Goal: Task Accomplishment & Management: Manage account settings

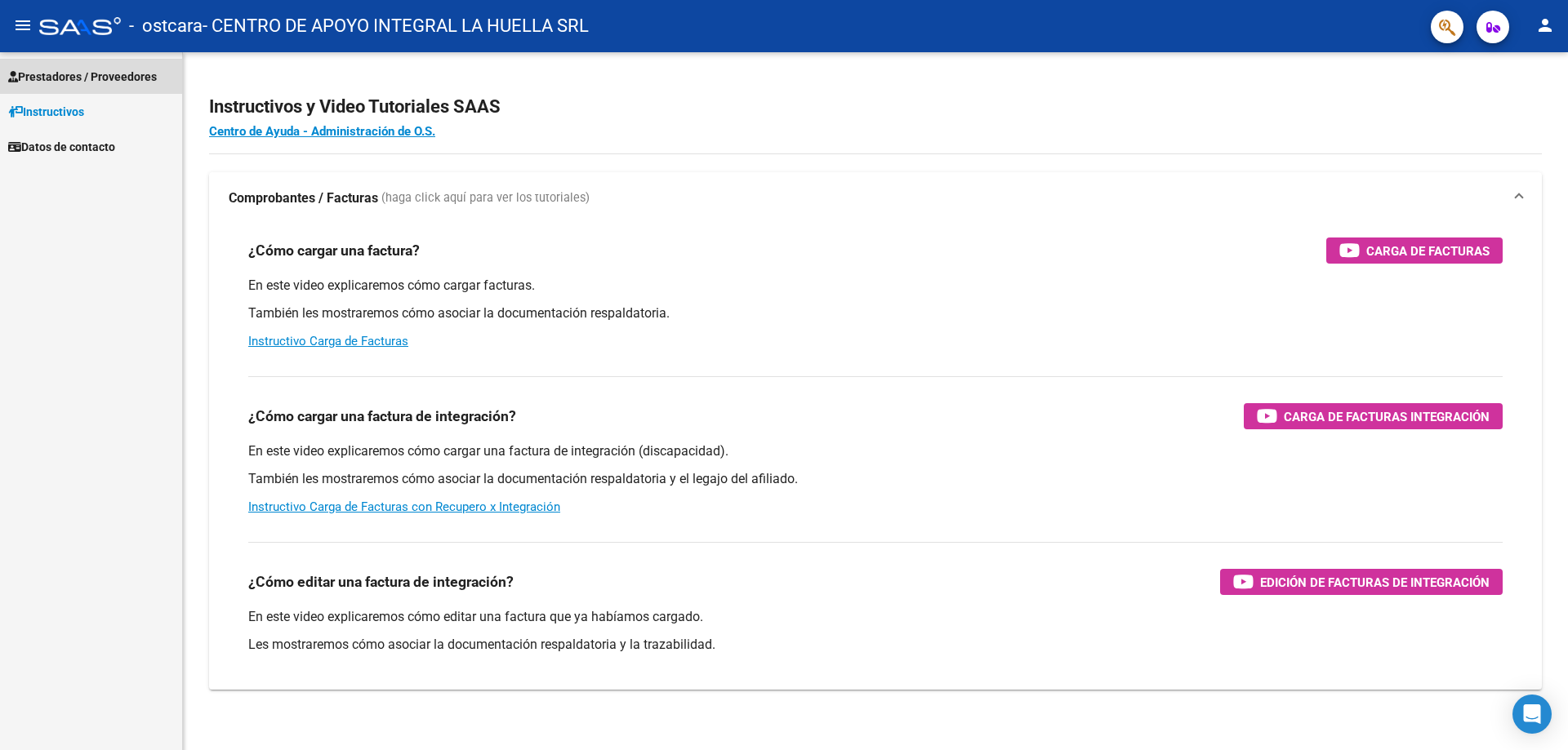
click at [73, 85] on span "Prestadores / Proveedores" at bounding box center [83, 76] width 149 height 18
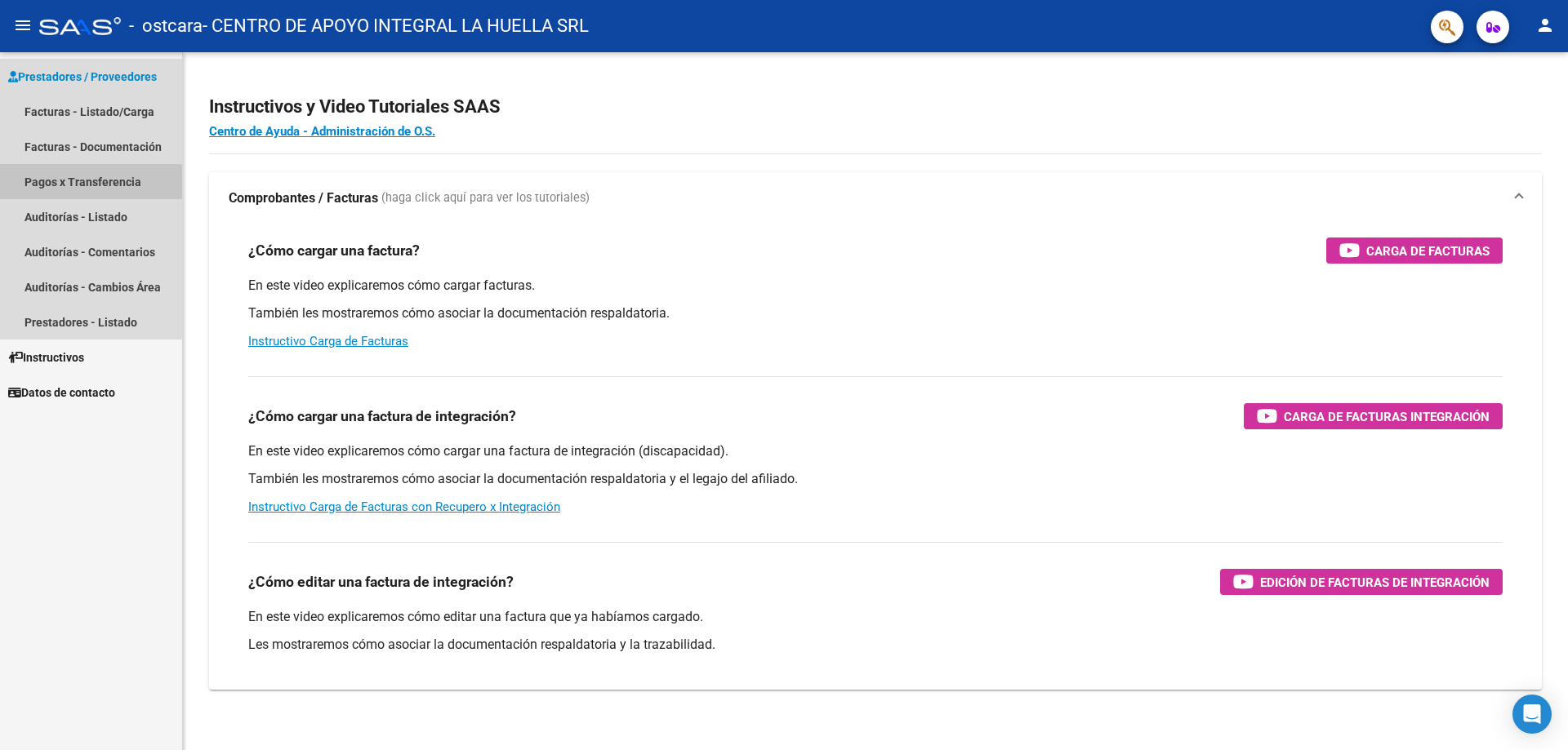
click at [80, 189] on link "Pagos x Transferencia" at bounding box center [91, 181] width 182 height 35
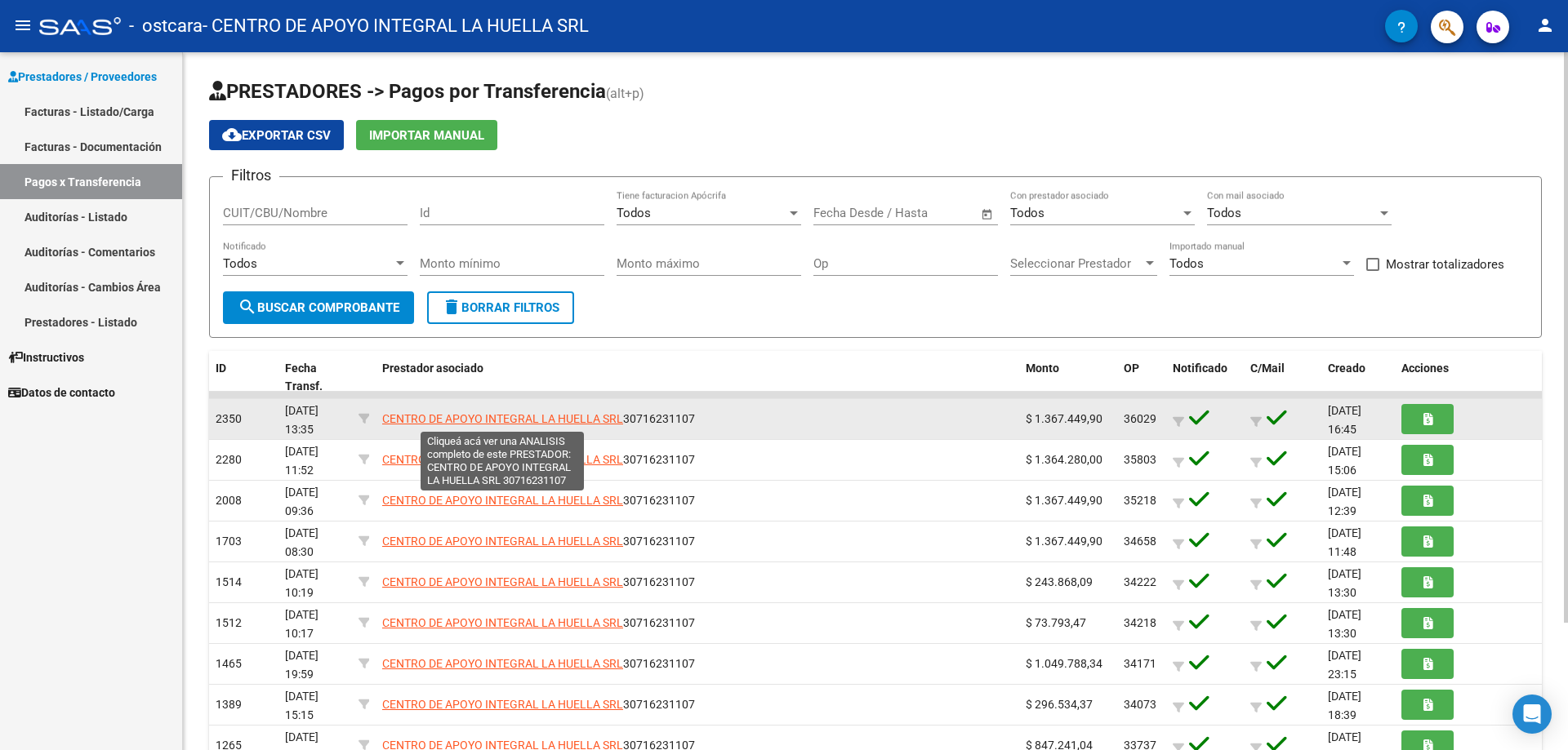
click at [480, 414] on span "CENTRO DE APOYO INTEGRAL LA HUELLA SRL" at bounding box center [502, 419] width 240 height 13
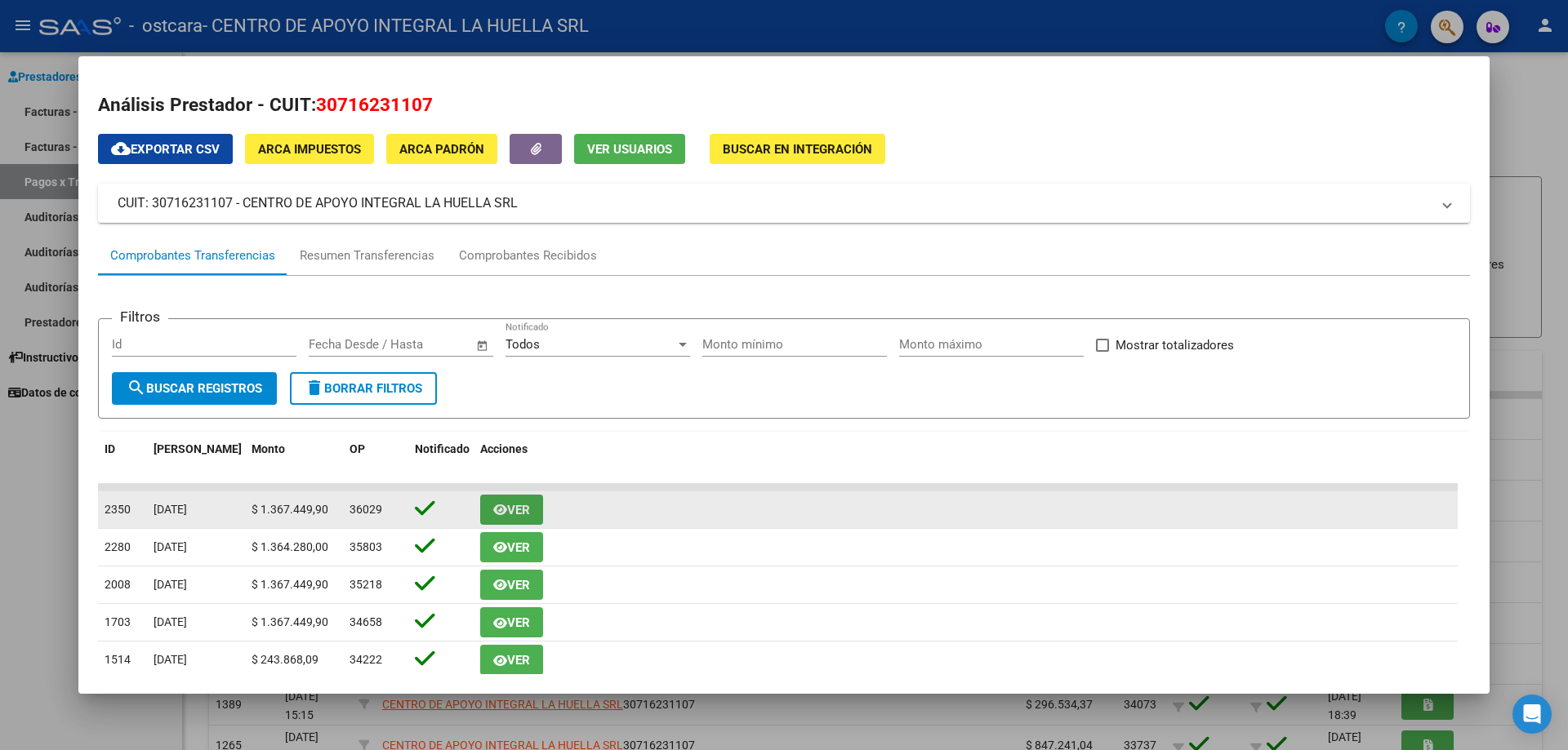
click at [501, 507] on icon "button" at bounding box center [500, 510] width 14 height 12
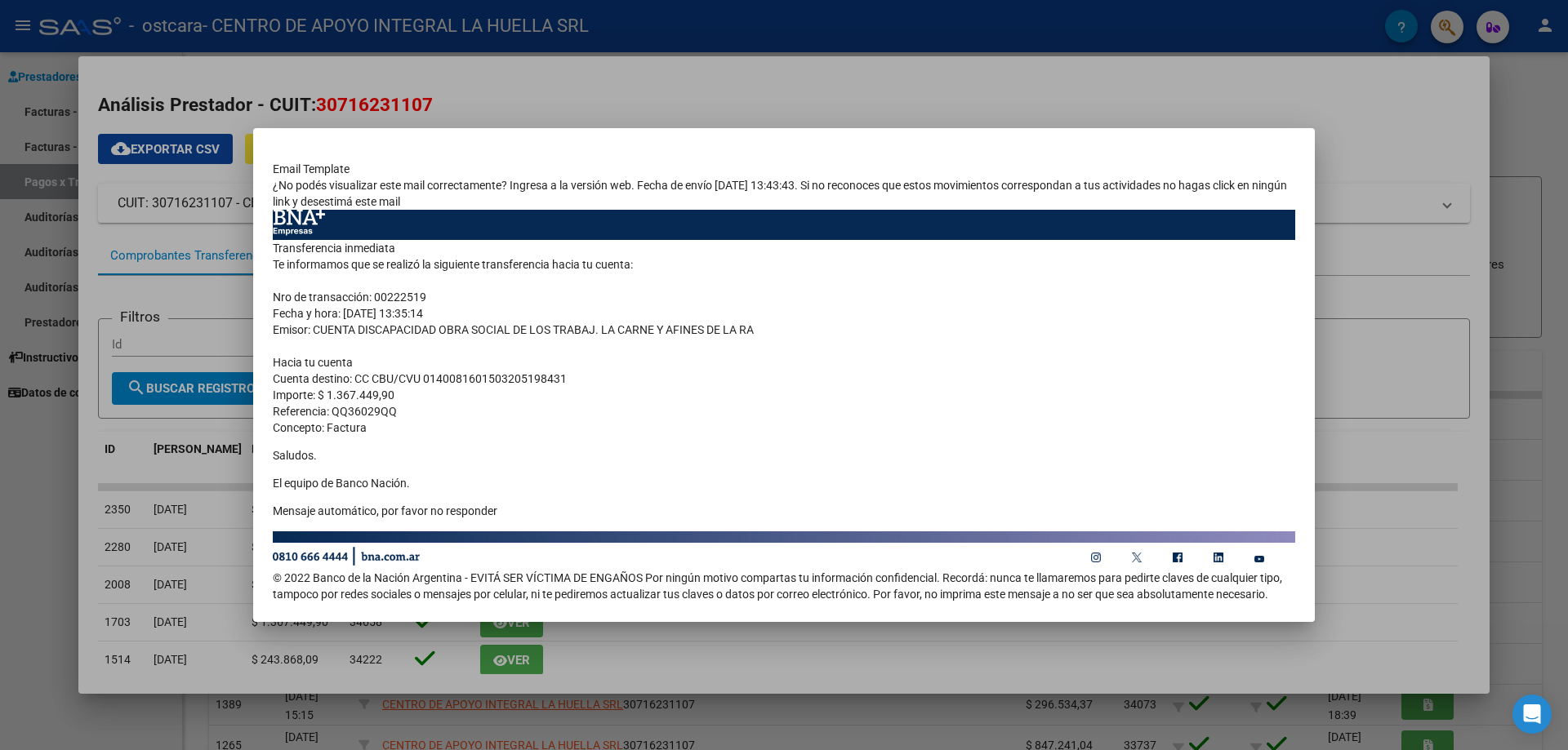
click at [784, 676] on div at bounding box center [784, 375] width 1568 height 750
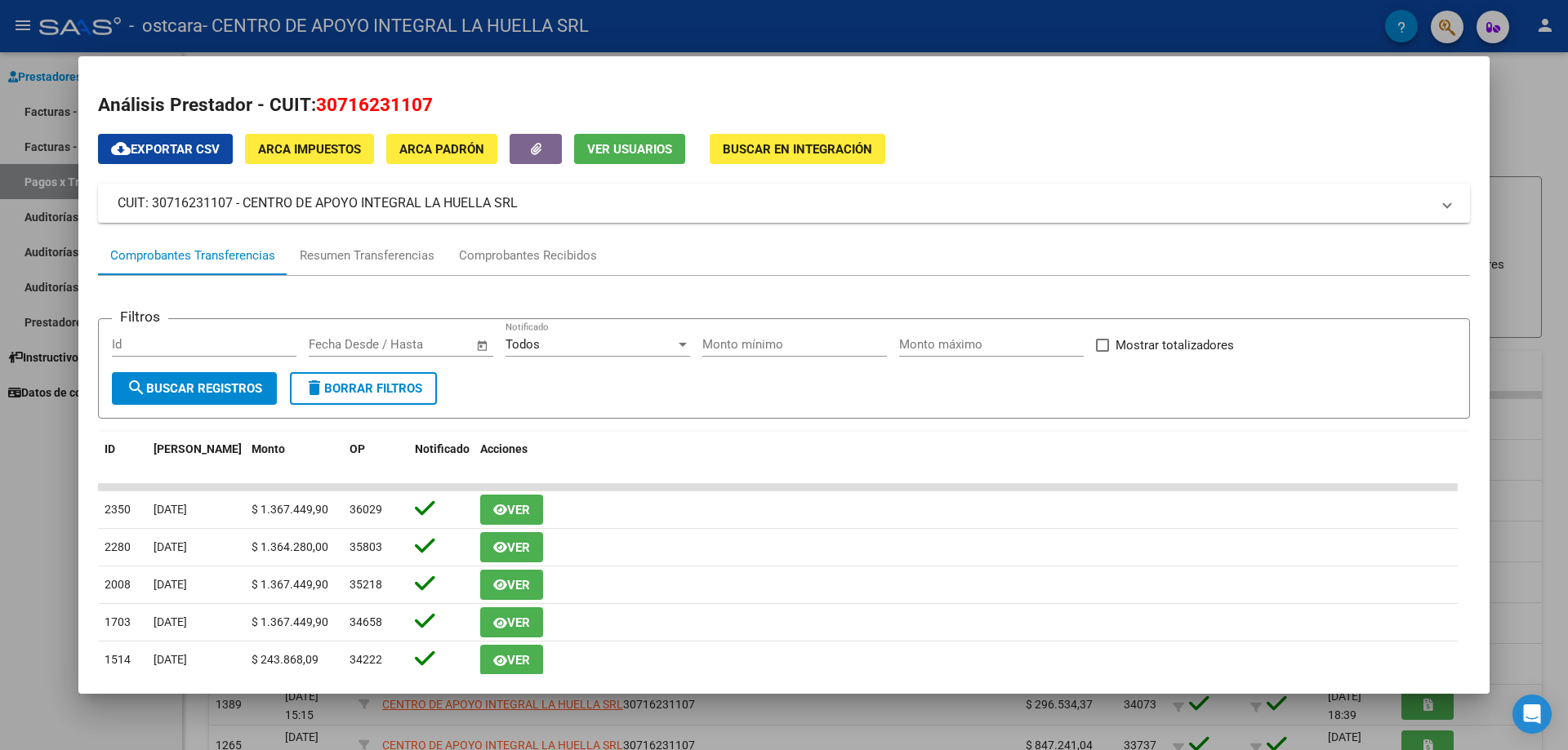
click at [169, 152] on span "cloud_download Exportar CSV" at bounding box center [165, 149] width 109 height 14
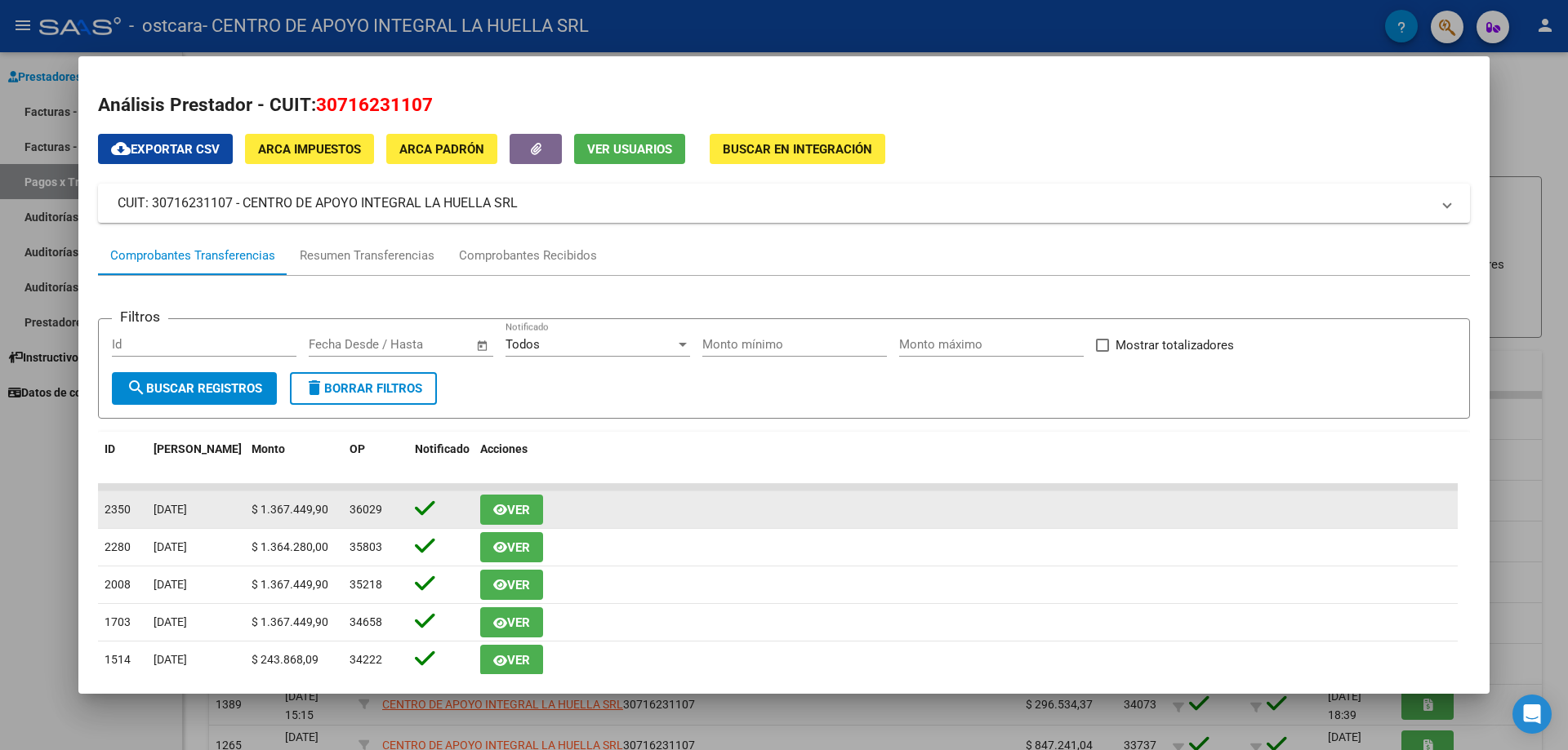
click at [229, 518] on div "[DATE]" at bounding box center [196, 510] width 85 height 19
click at [512, 508] on span "Ver" at bounding box center [518, 510] width 23 height 14
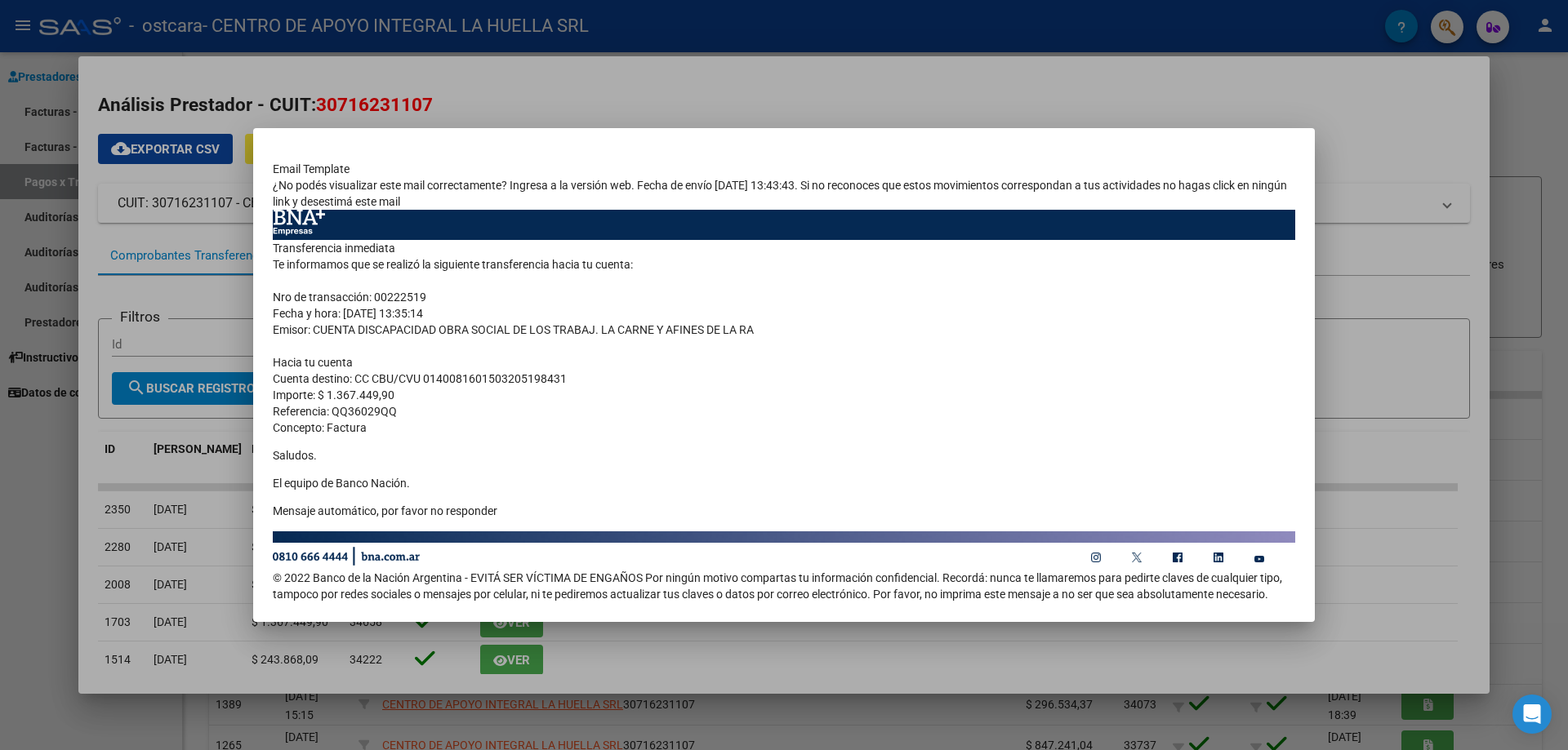
click at [1410, 444] on div at bounding box center [784, 375] width 1568 height 750
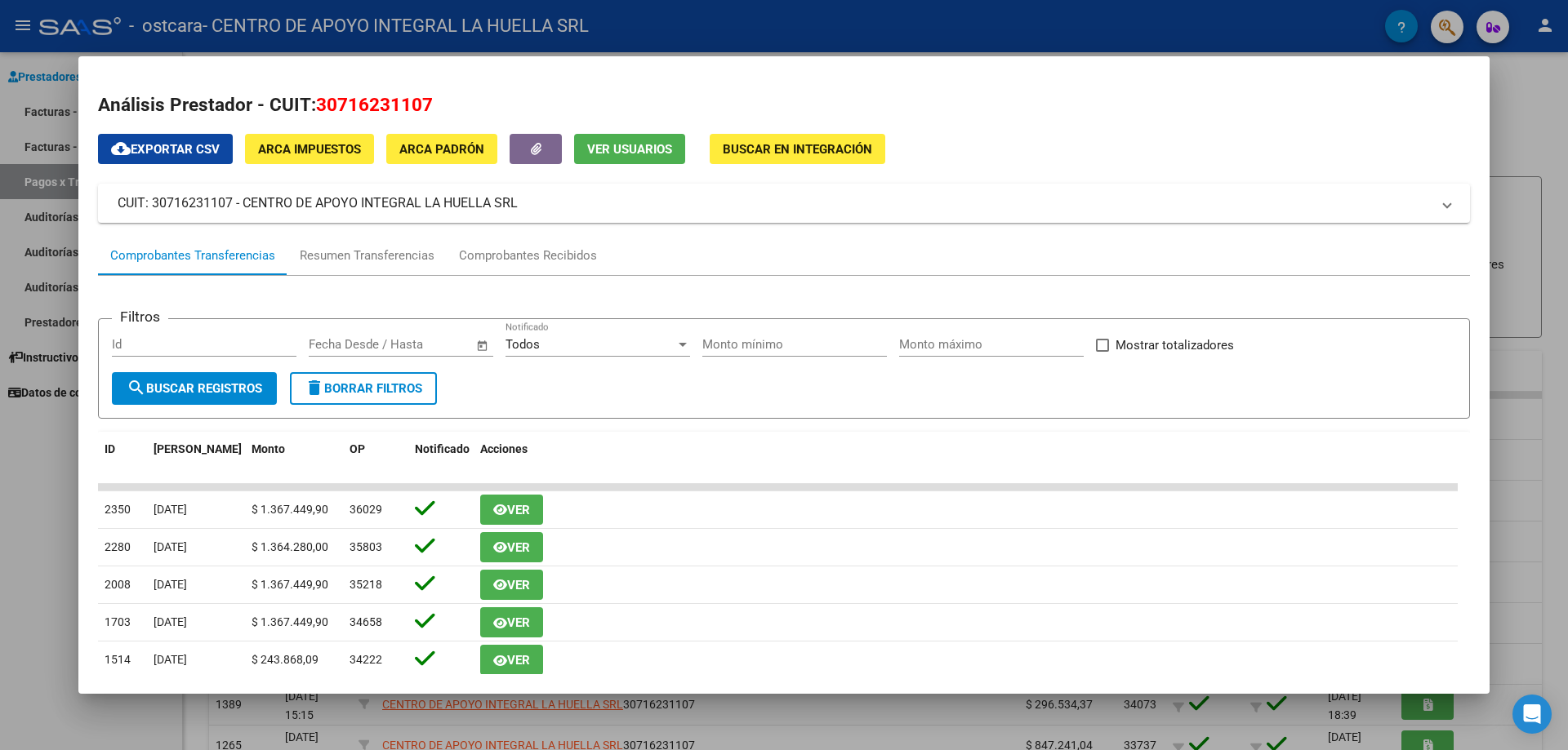
click at [360, 153] on span "ARCA Impuestos" at bounding box center [309, 149] width 103 height 14
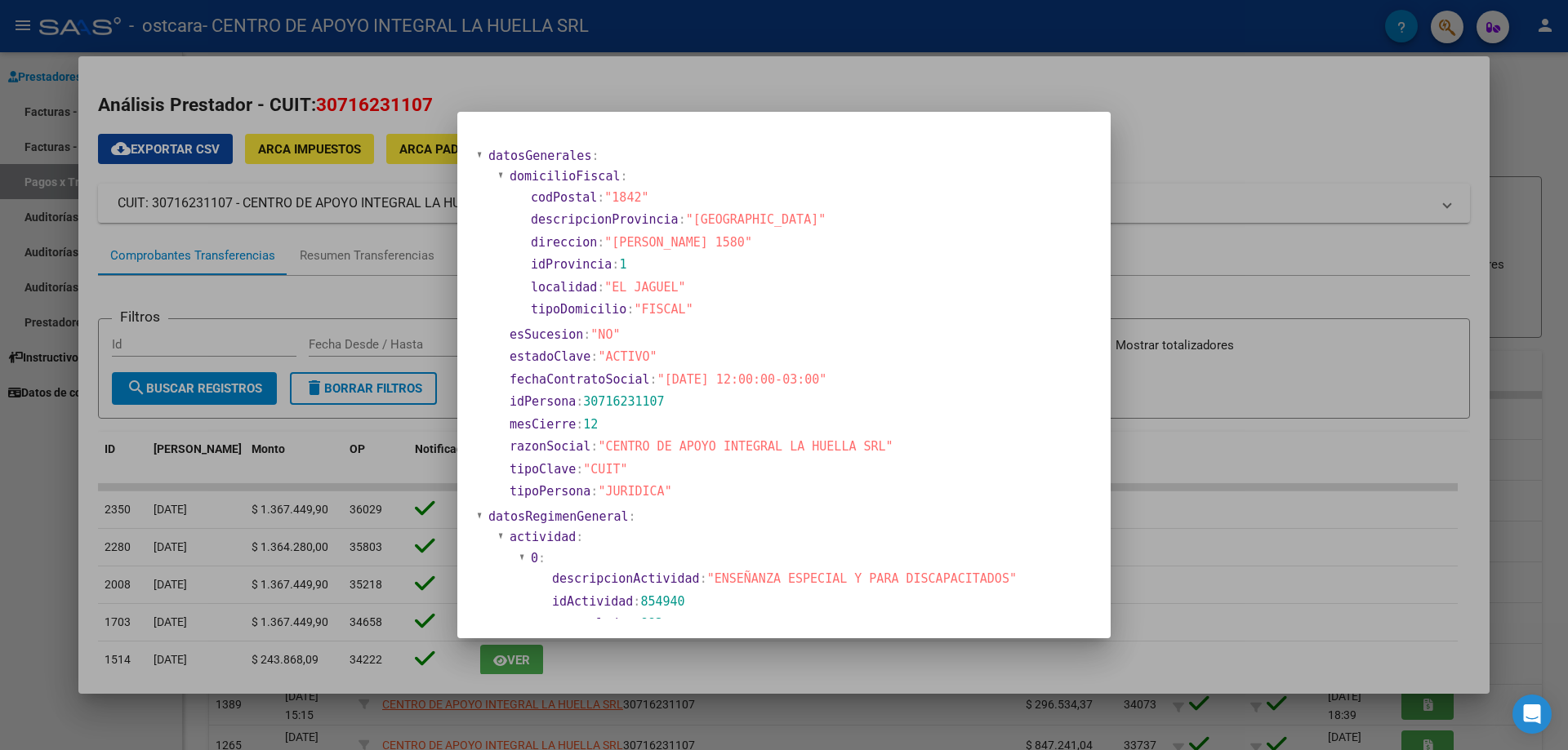
click at [1209, 392] on div at bounding box center [784, 375] width 1568 height 750
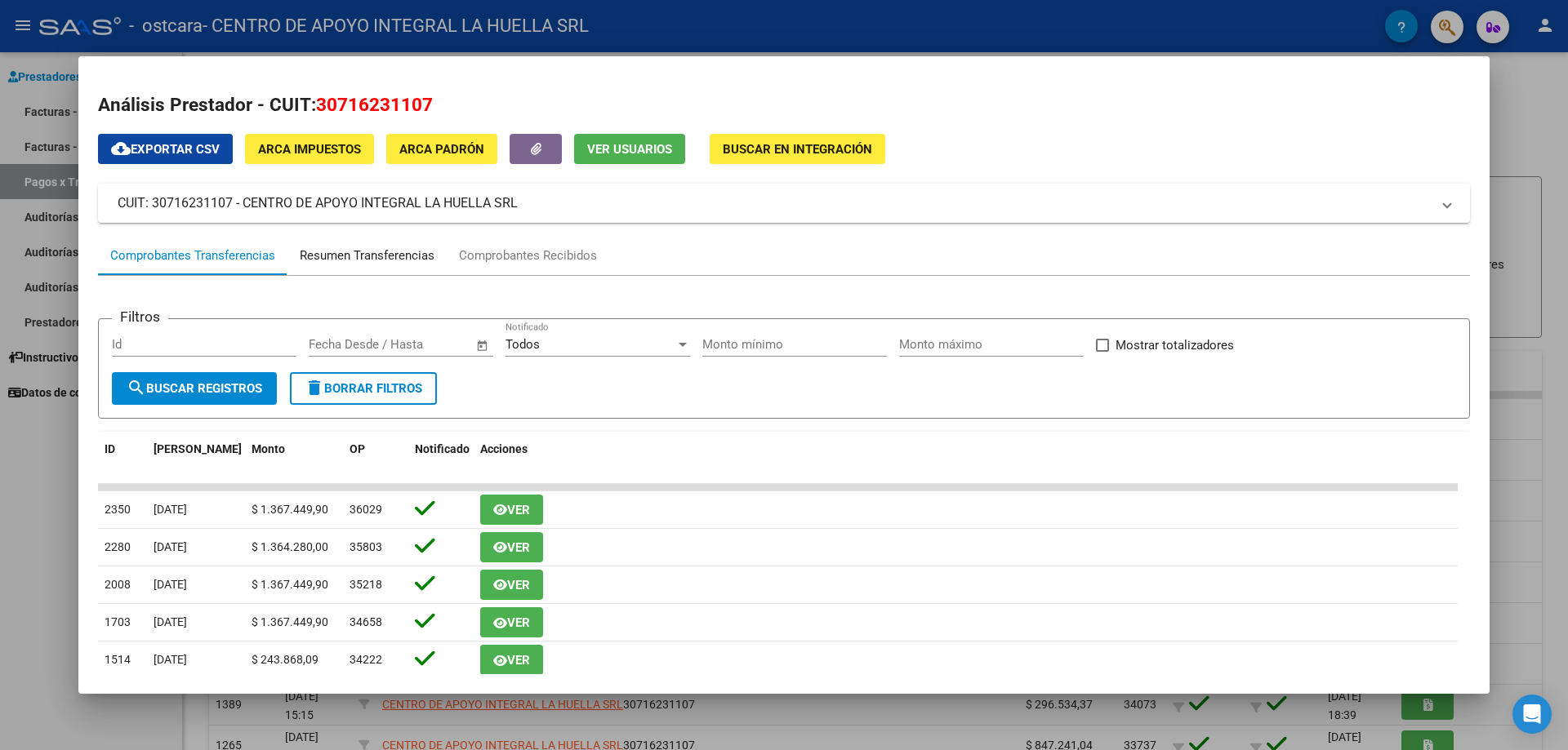
click at [376, 257] on div "Resumen Transferencias" at bounding box center [366, 256] width 135 height 19
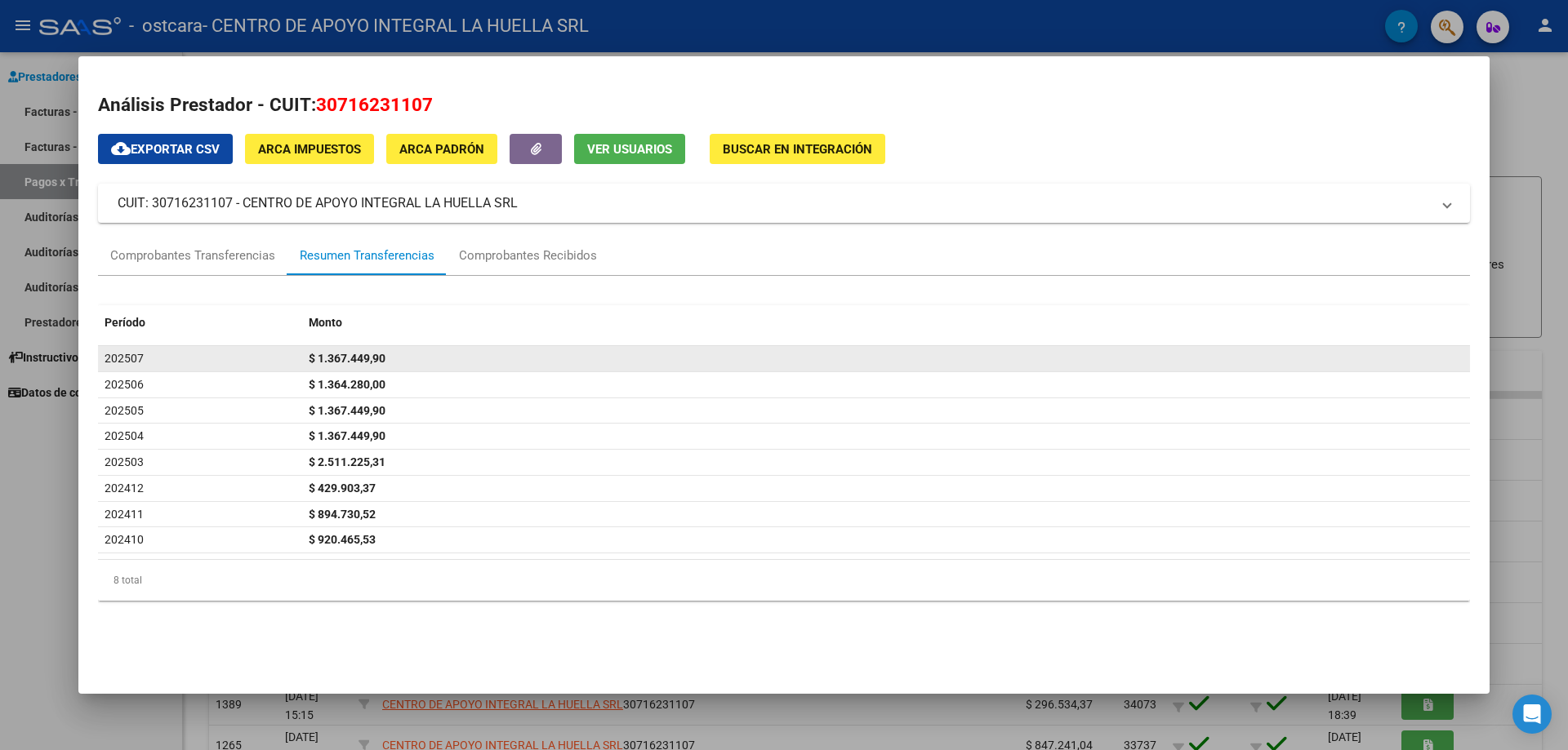
click at [352, 359] on span "$ 1.367.449,90" at bounding box center [346, 359] width 76 height 13
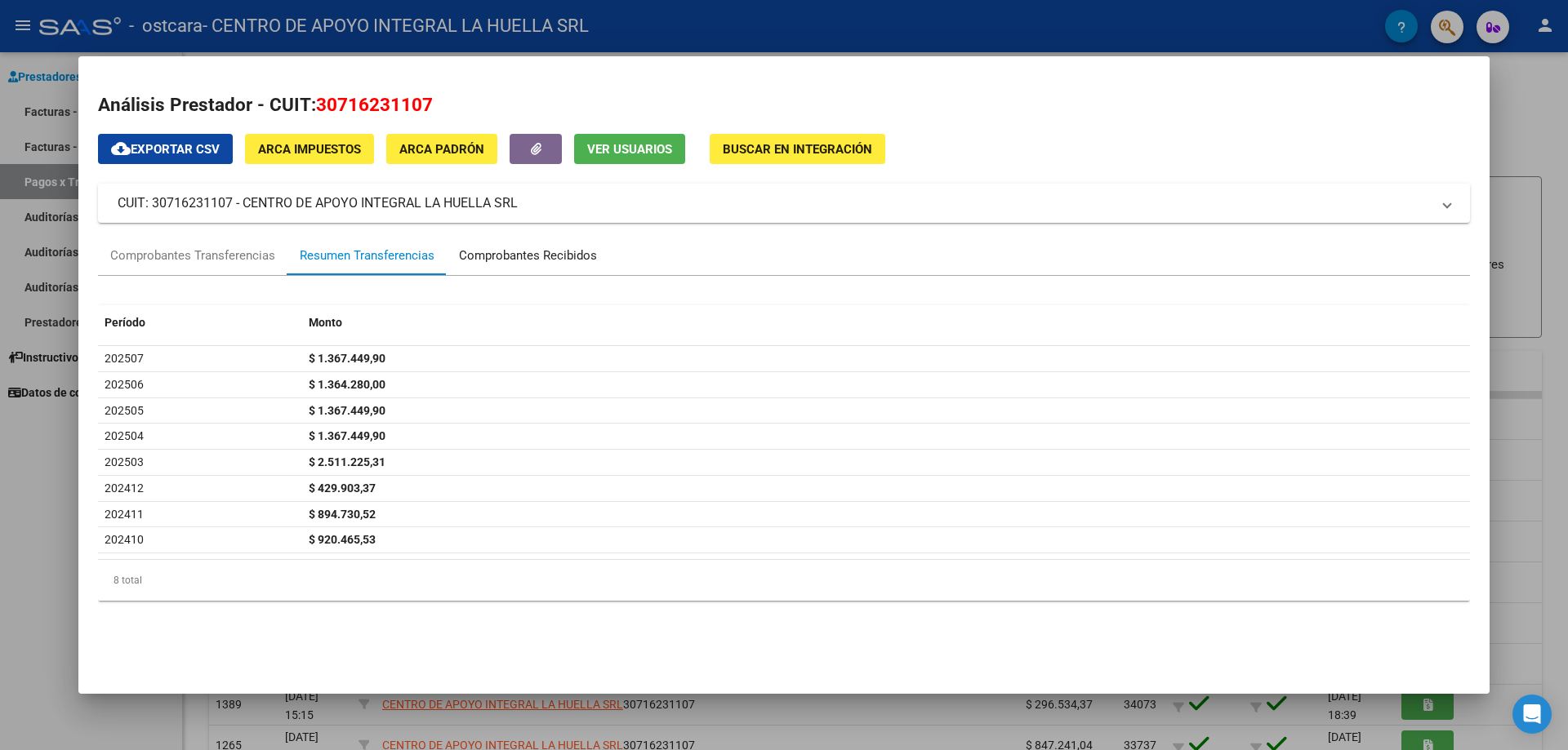
click at [520, 251] on div "Comprobantes Recibidos" at bounding box center [528, 256] width 138 height 19
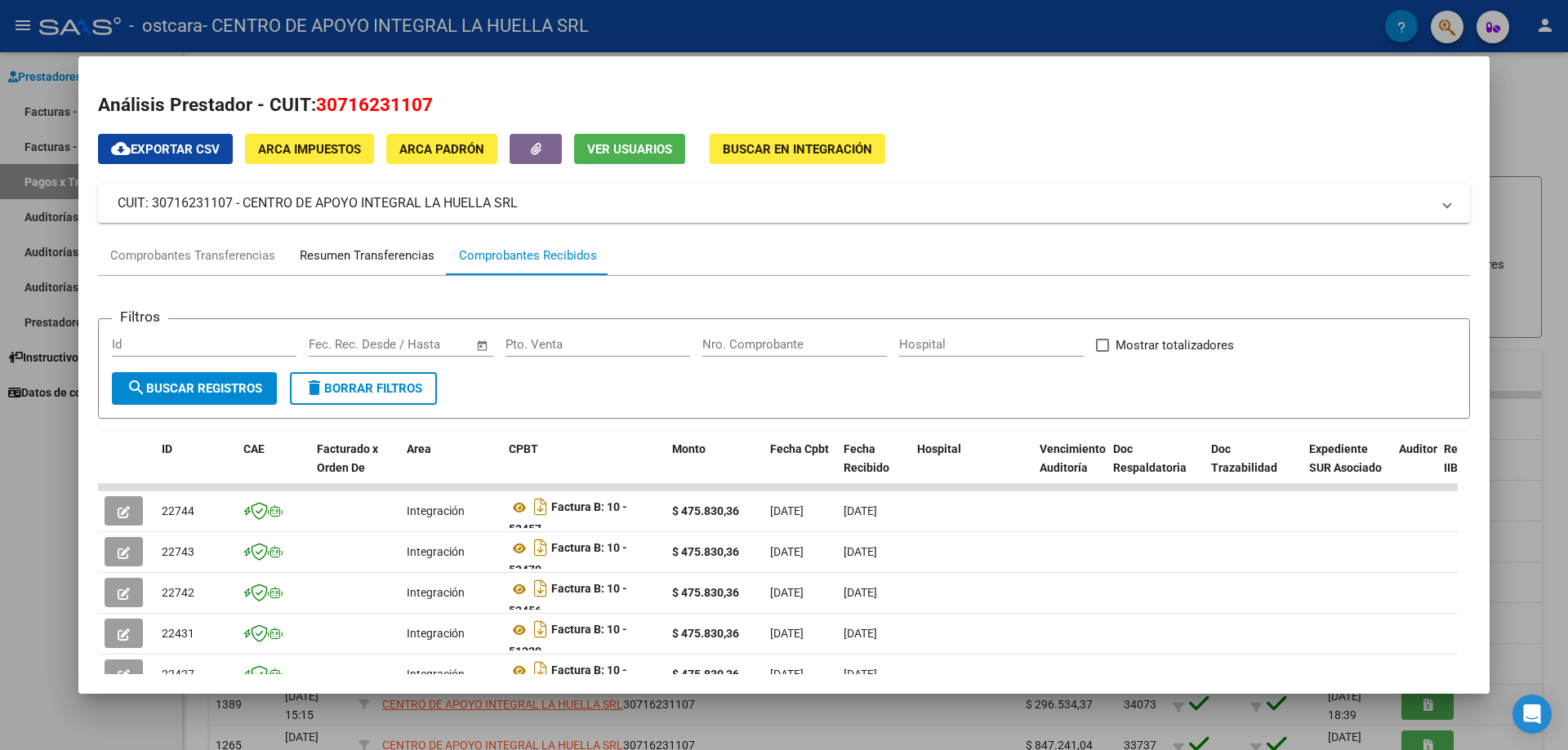
click at [353, 256] on div "Resumen Transferencias" at bounding box center [366, 256] width 135 height 19
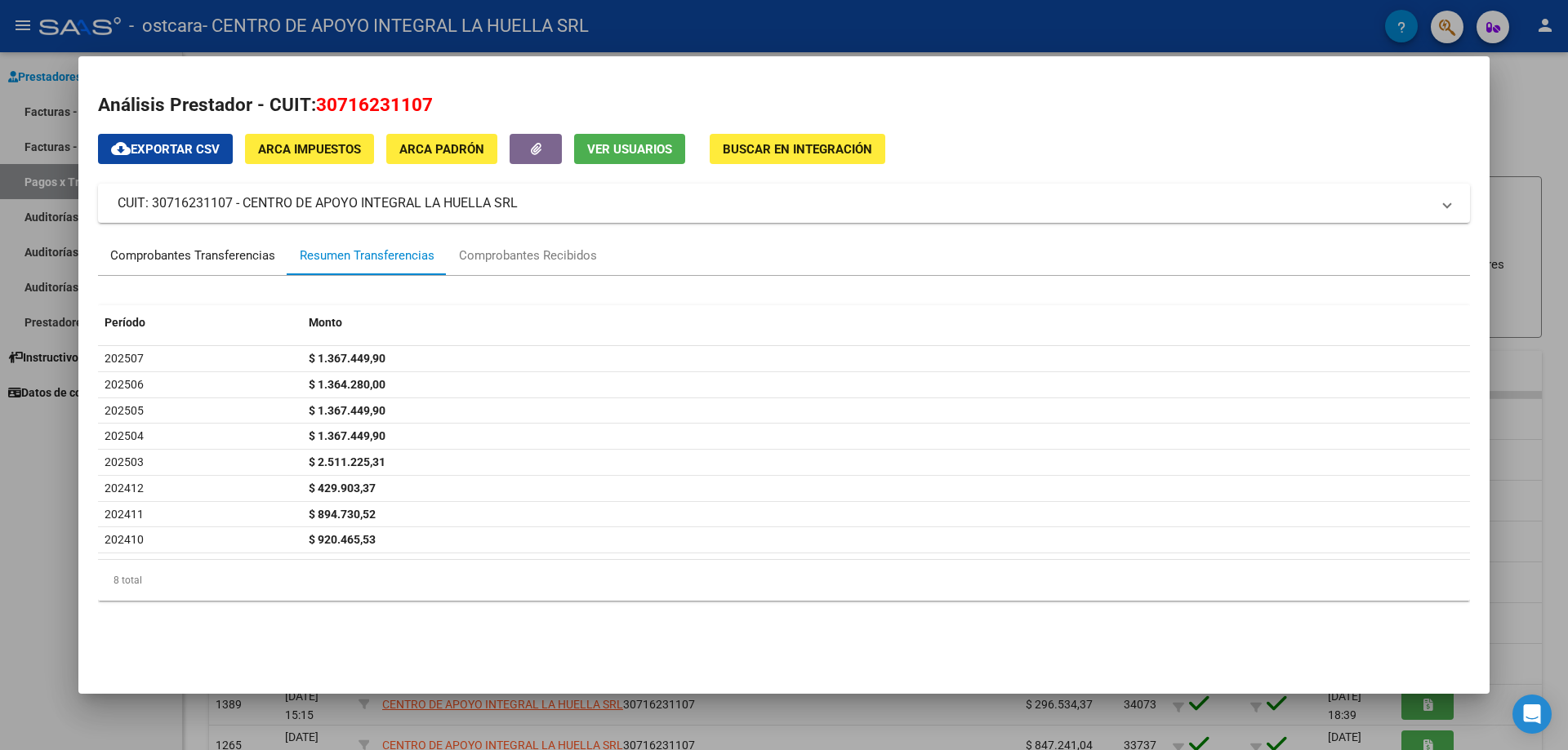
click at [178, 259] on div "Comprobantes Transferencias" at bounding box center [192, 256] width 165 height 19
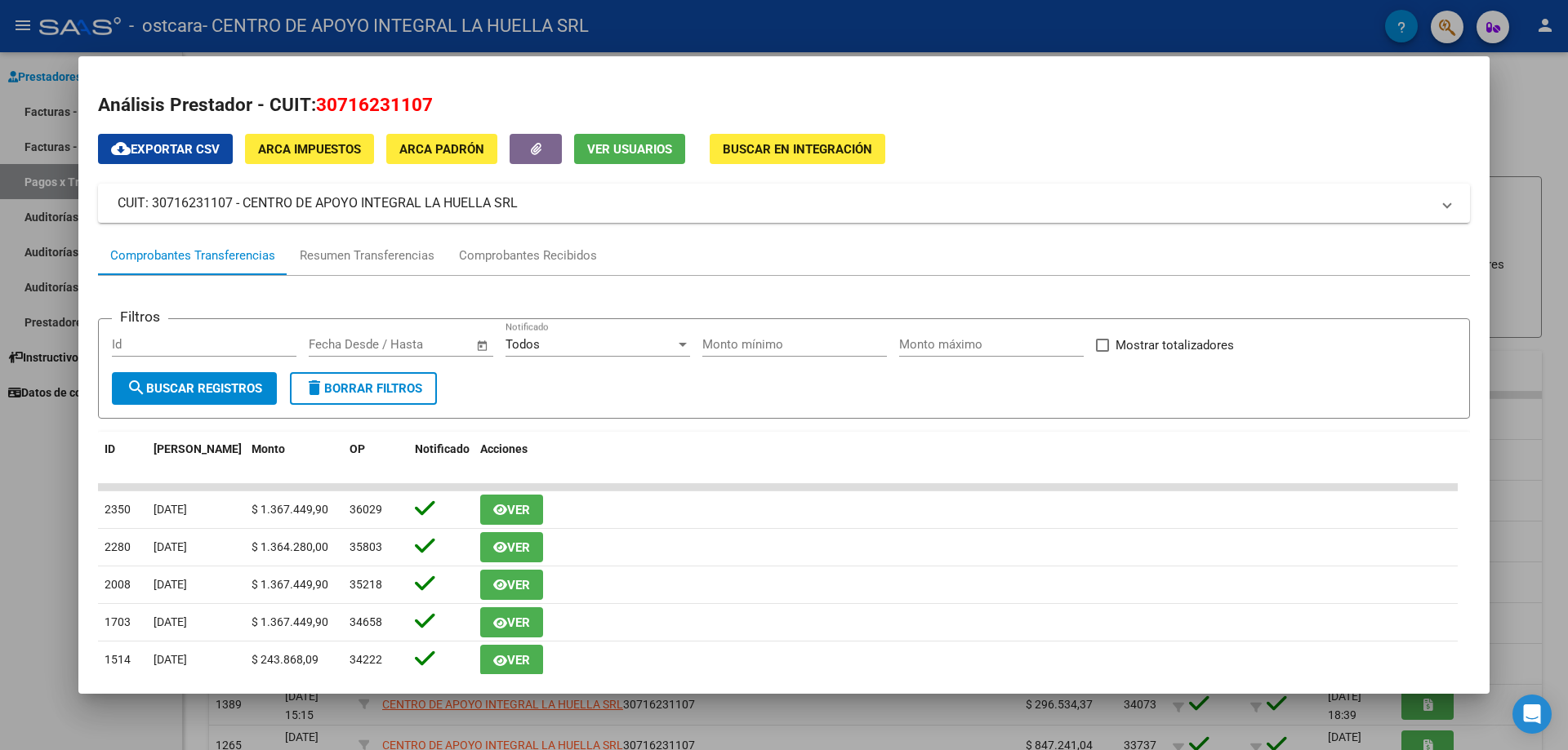
click at [1514, 94] on div at bounding box center [784, 375] width 1568 height 750
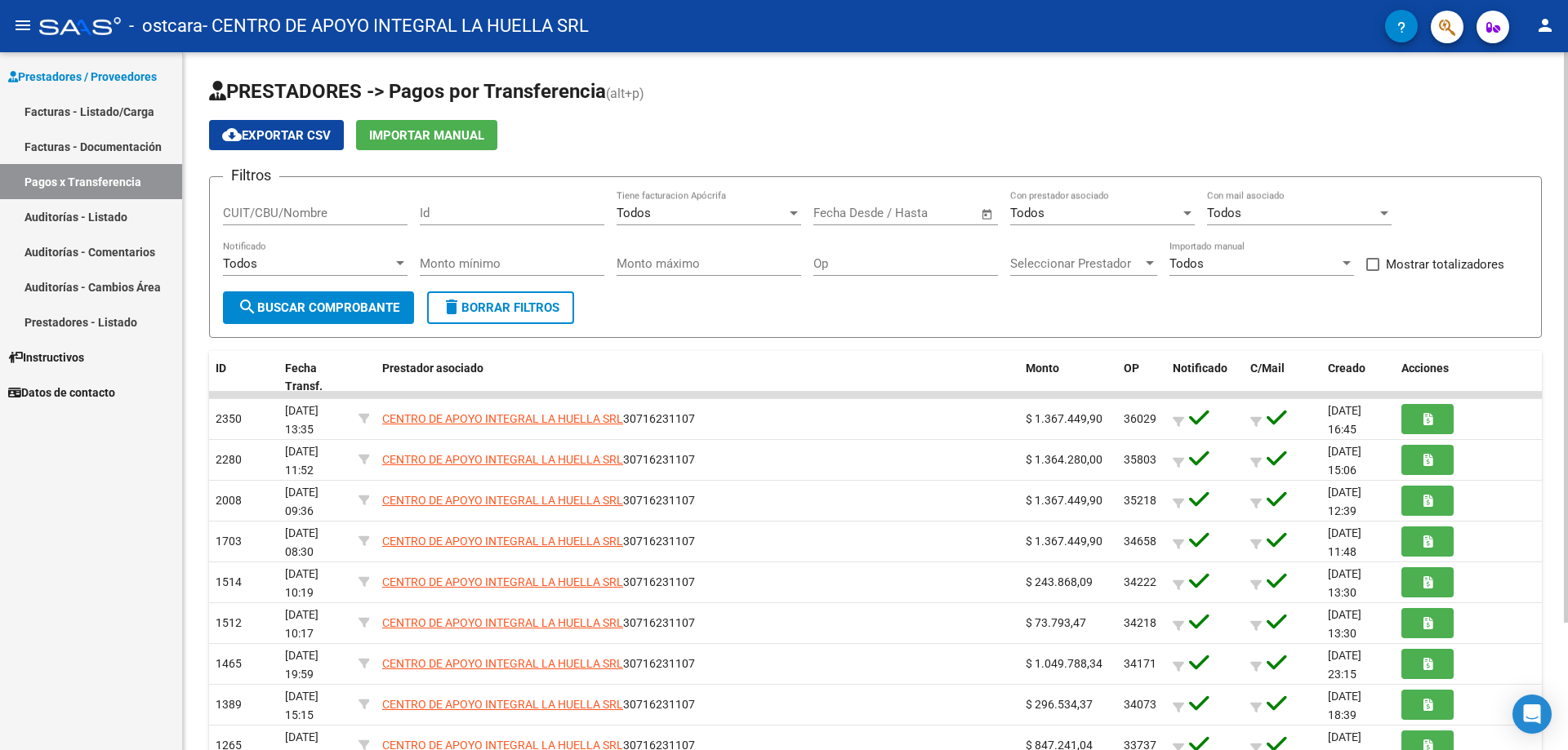
click at [444, 137] on span "Importar Manual" at bounding box center [427, 135] width 115 height 14
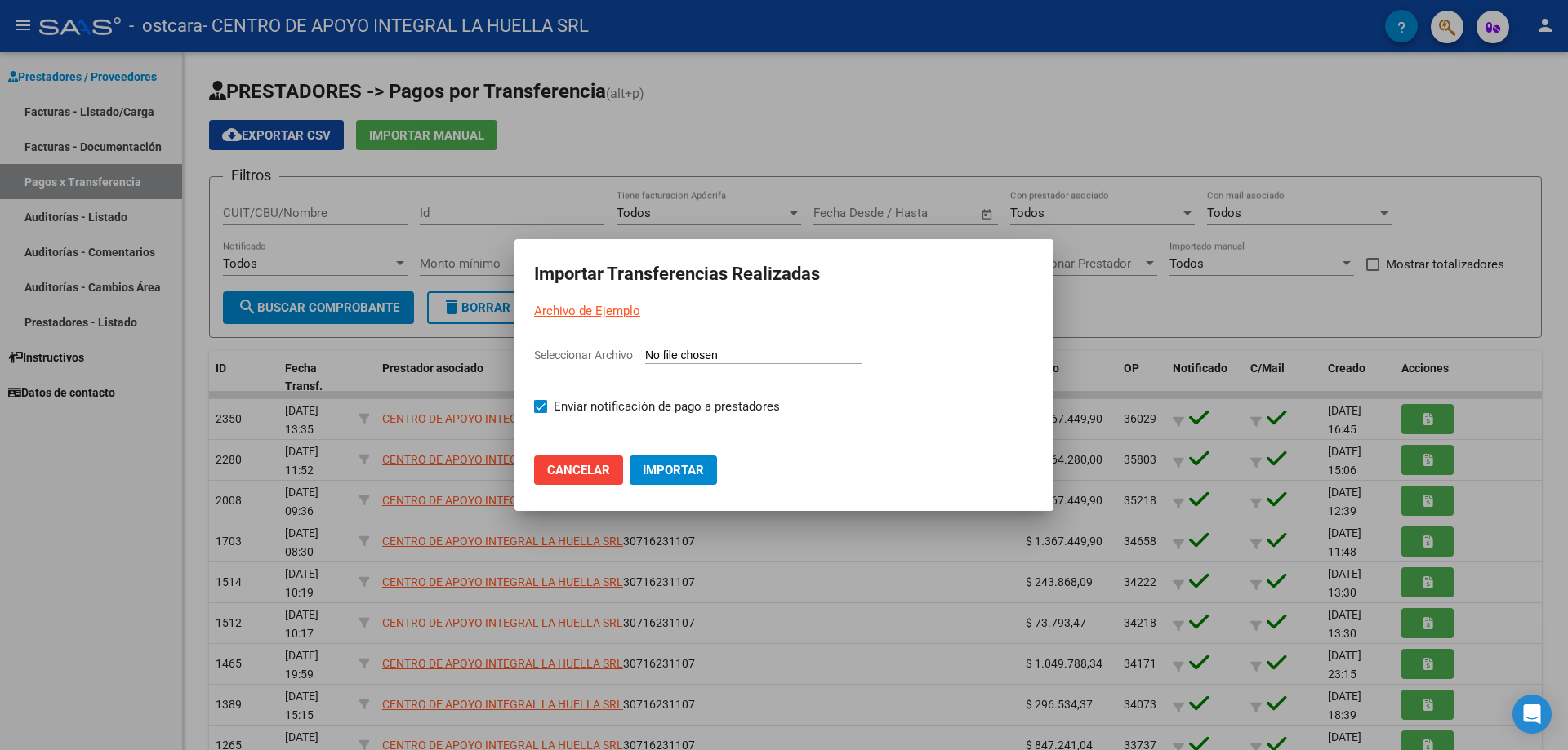
click at [682, 353] on input "Seleccionar Archivo" at bounding box center [753, 356] width 217 height 15
type input "C:\fakepath\csv-exportTue [DATE].csv"
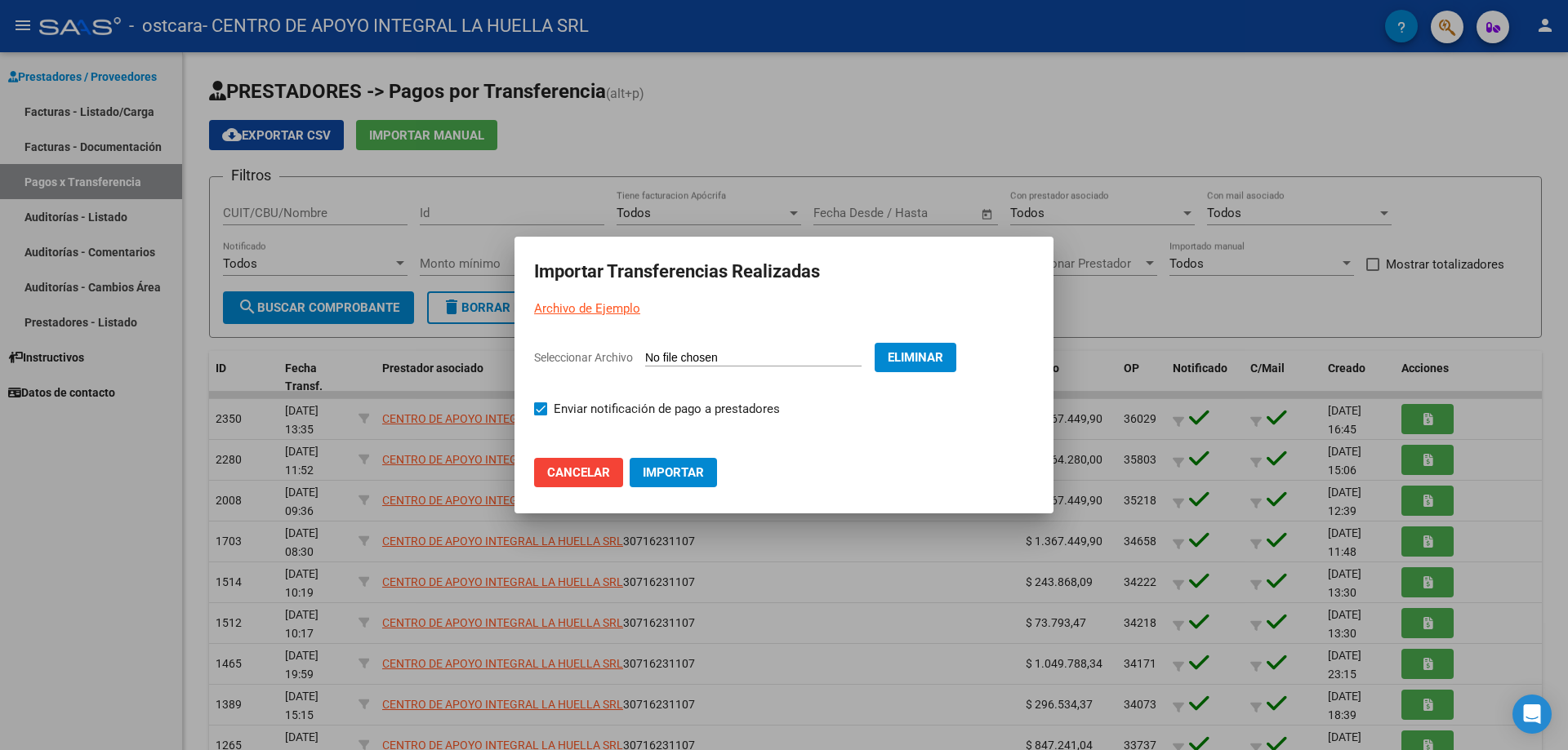
click at [583, 469] on span "Cancelar" at bounding box center [578, 472] width 63 height 14
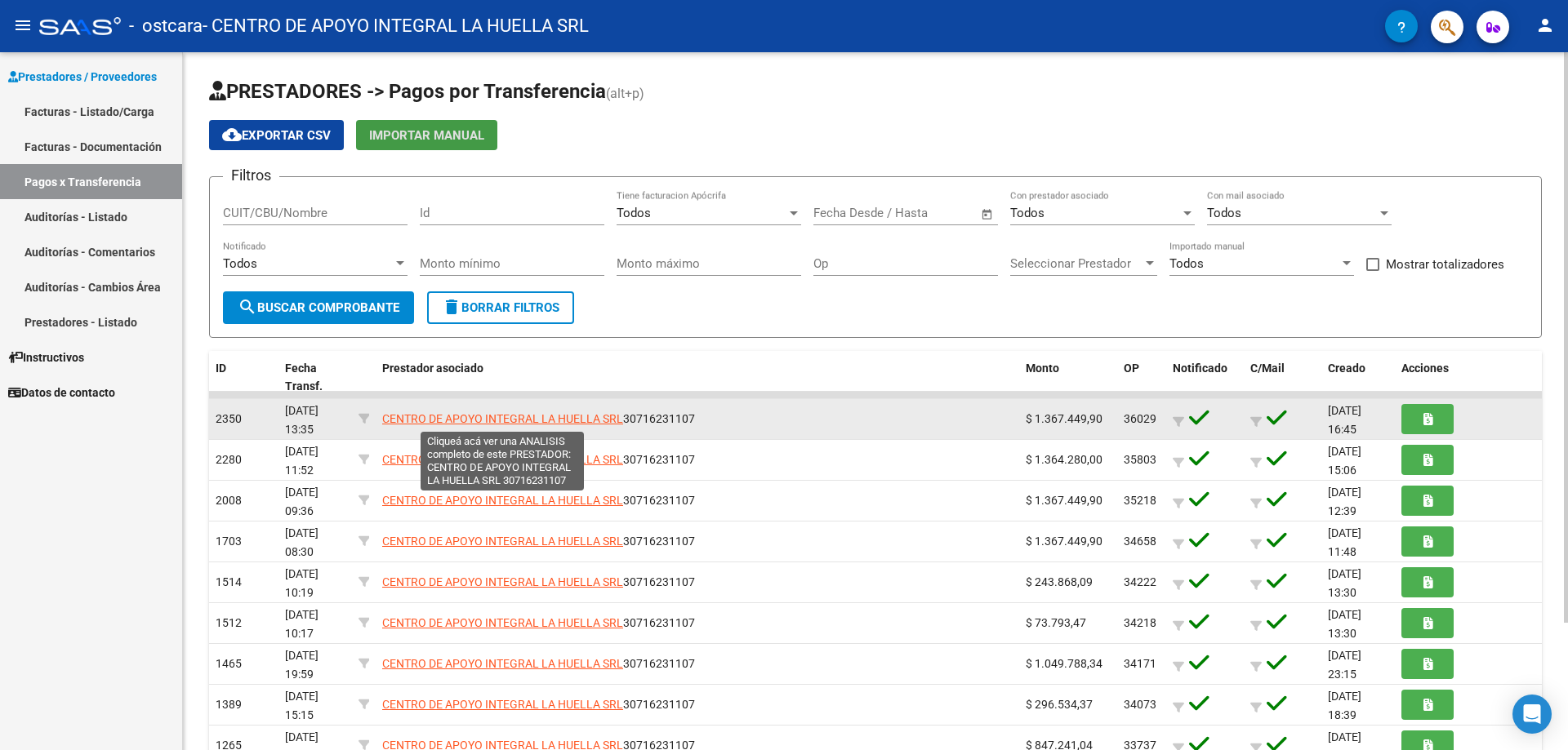
click at [499, 415] on span "CENTRO DE APOYO INTEGRAL LA HUELLA SRL" at bounding box center [502, 419] width 240 height 13
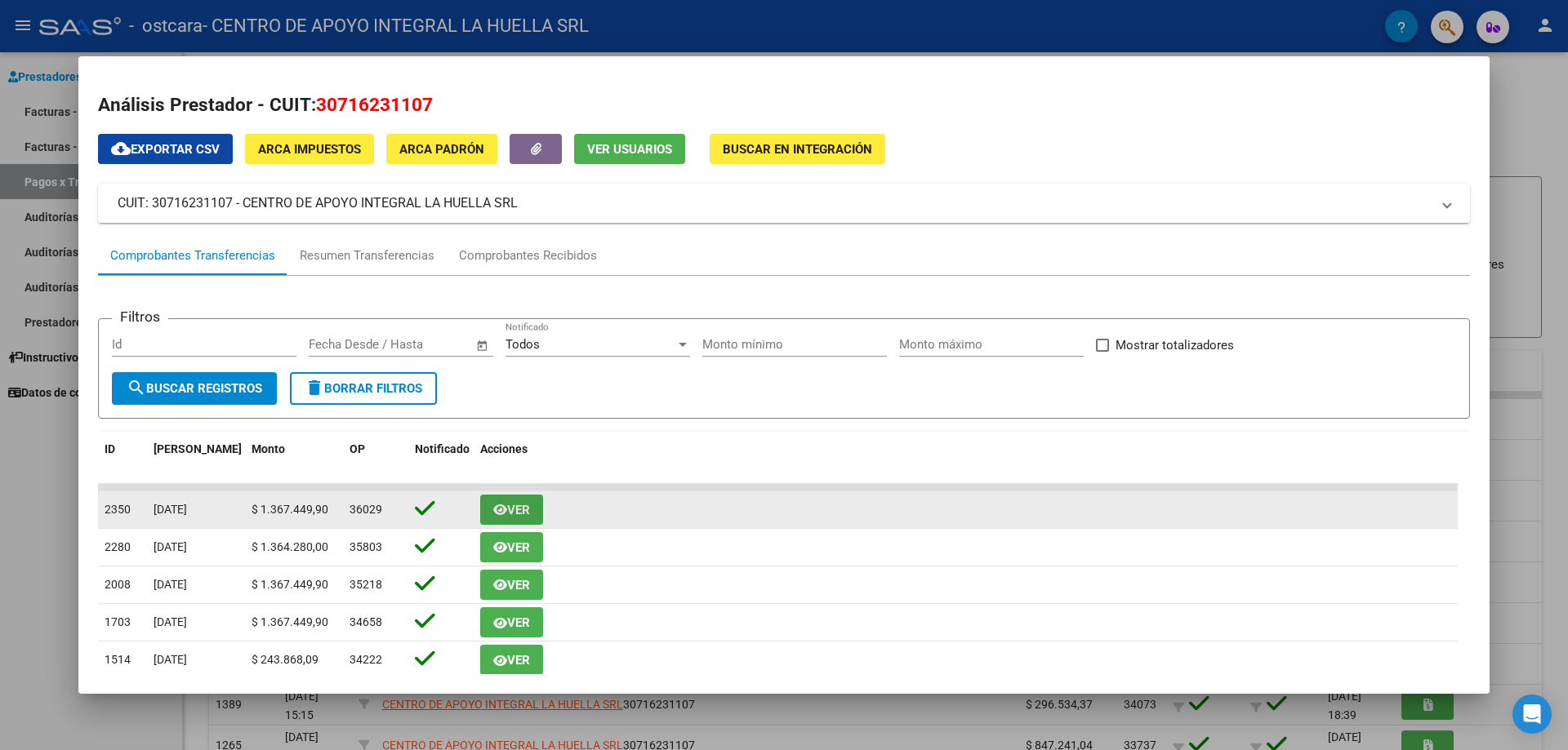
click at [521, 506] on span "Ver" at bounding box center [518, 510] width 23 height 14
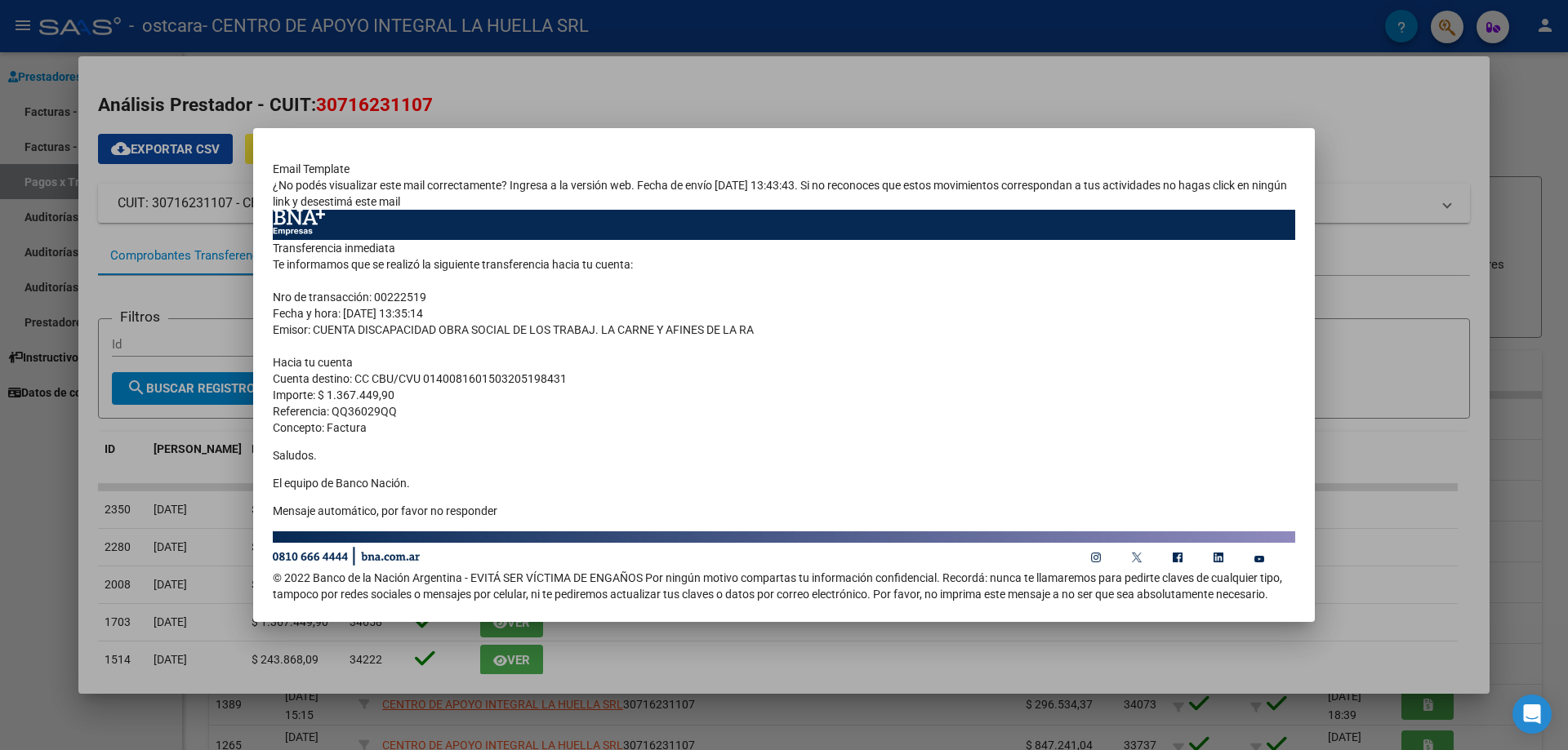
click at [1395, 382] on div at bounding box center [784, 375] width 1568 height 750
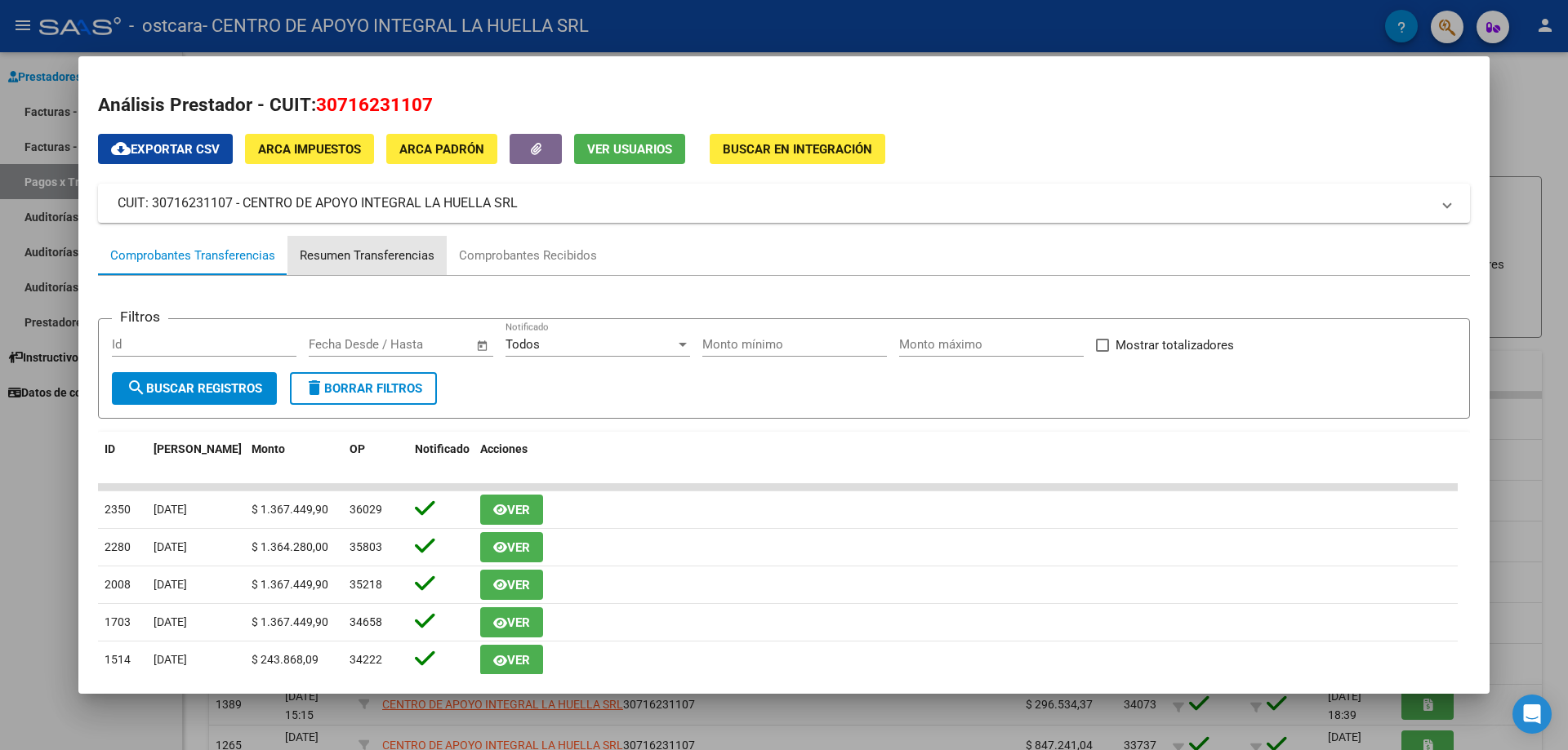
click at [376, 260] on div "Resumen Transferencias" at bounding box center [366, 256] width 135 height 19
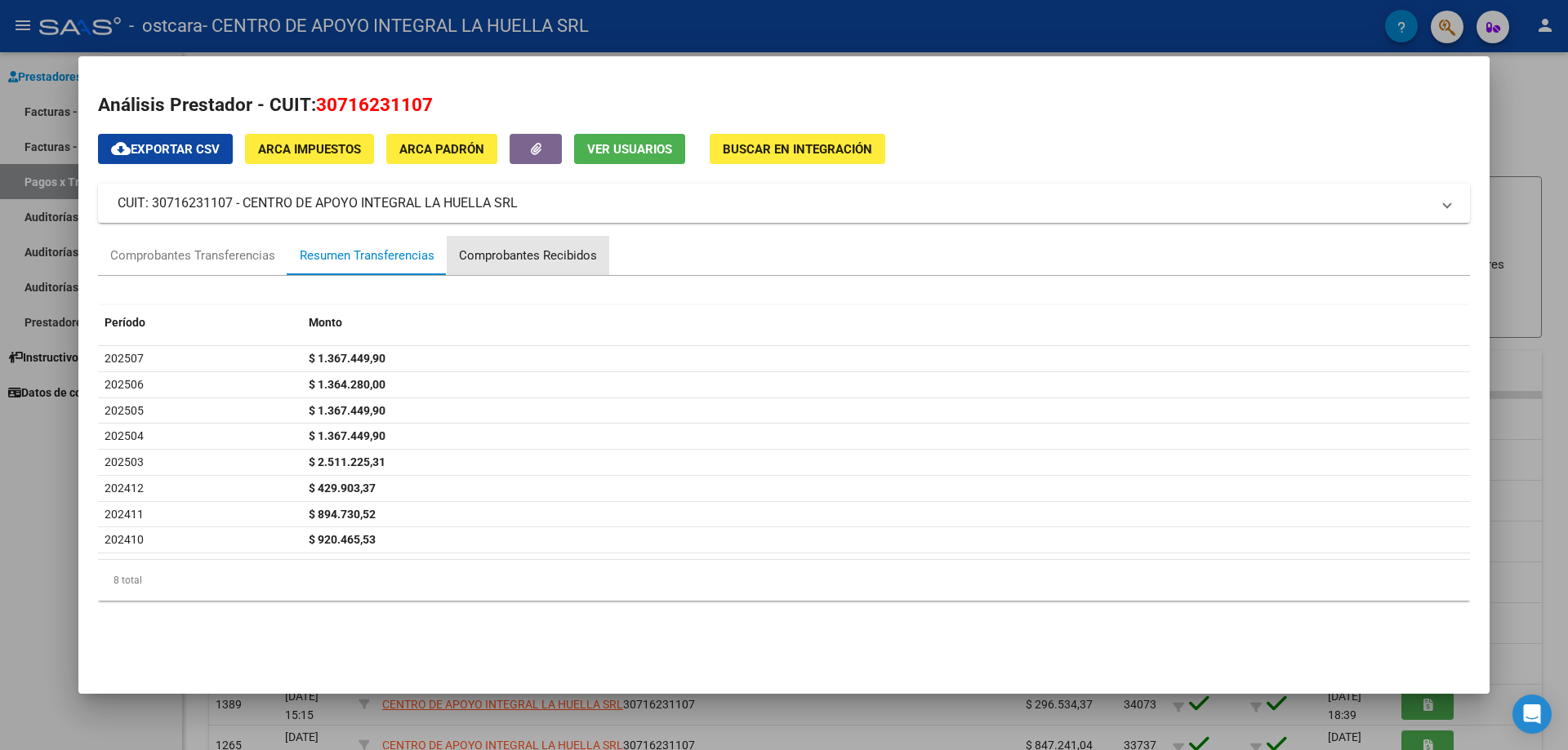
click at [528, 266] on div "Comprobantes Recibidos" at bounding box center [528, 255] width 162 height 39
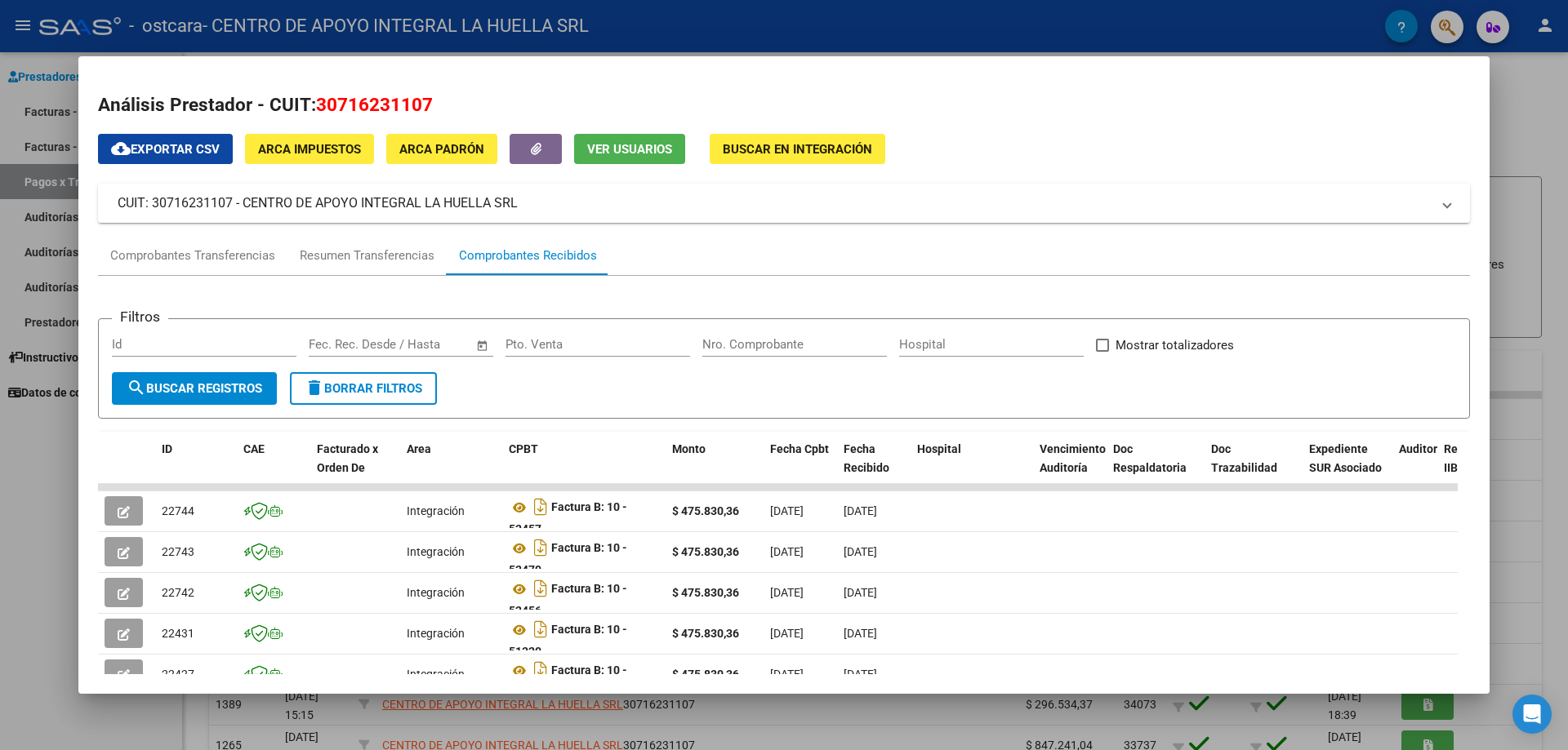
click at [1556, 63] on div at bounding box center [784, 375] width 1568 height 750
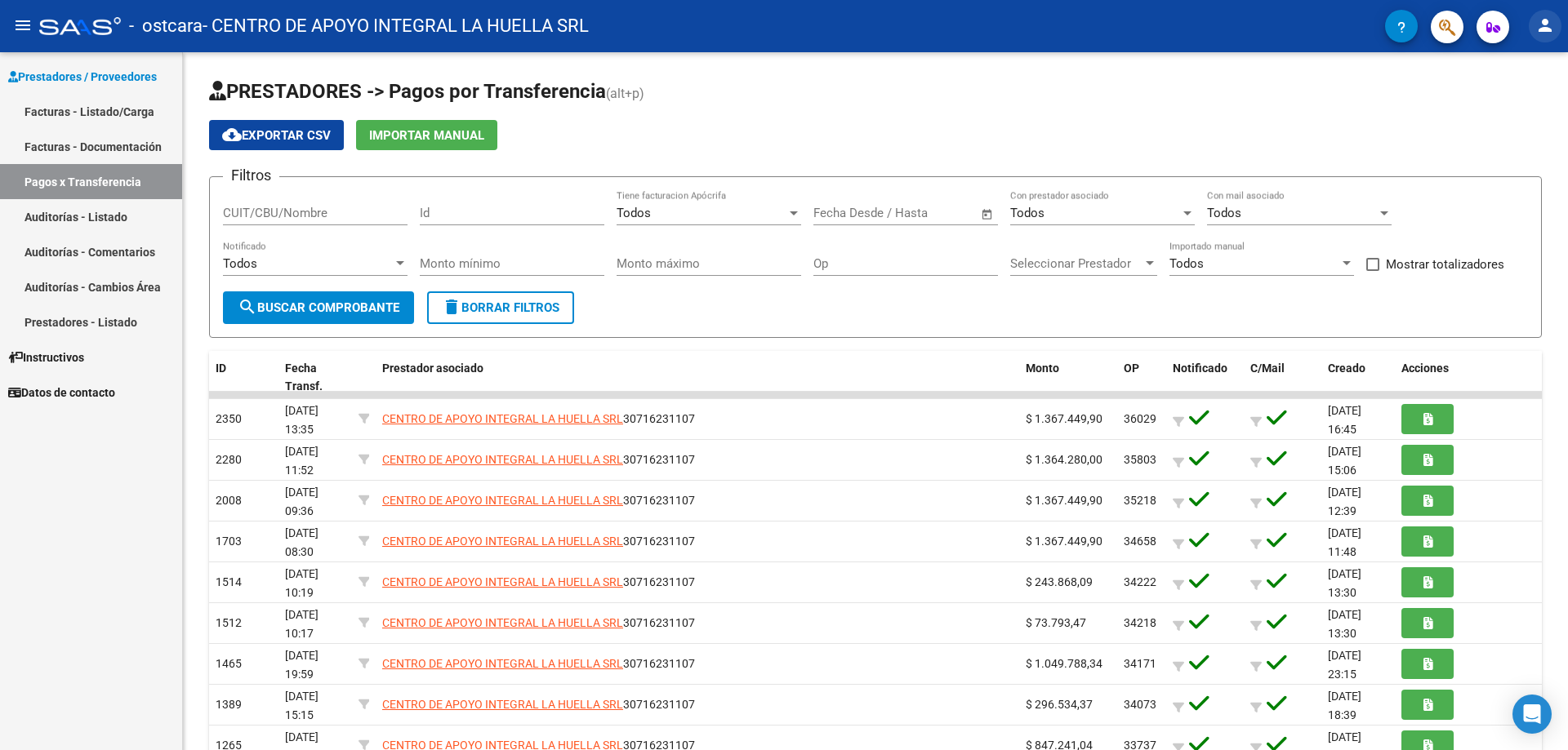
click at [1549, 29] on mat-icon "person" at bounding box center [1544, 25] width 20 height 20
click at [1528, 116] on button "exit_to_app Salir" at bounding box center [1511, 107] width 99 height 39
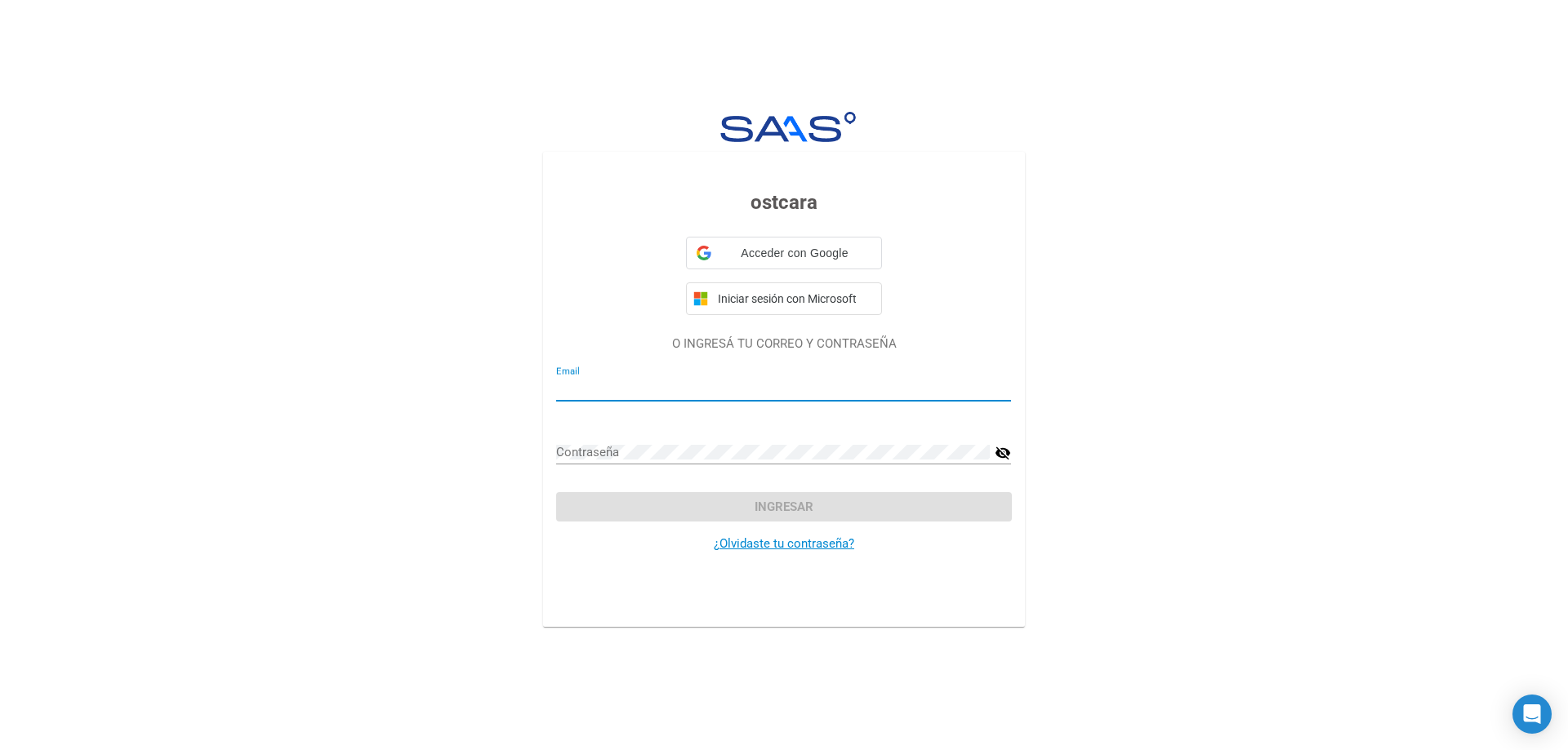
type input "[PERSON_NAME][EMAIL_ADDRESS][DOMAIN_NAME]"
